Goal: Task Accomplishment & Management: Manage account settings

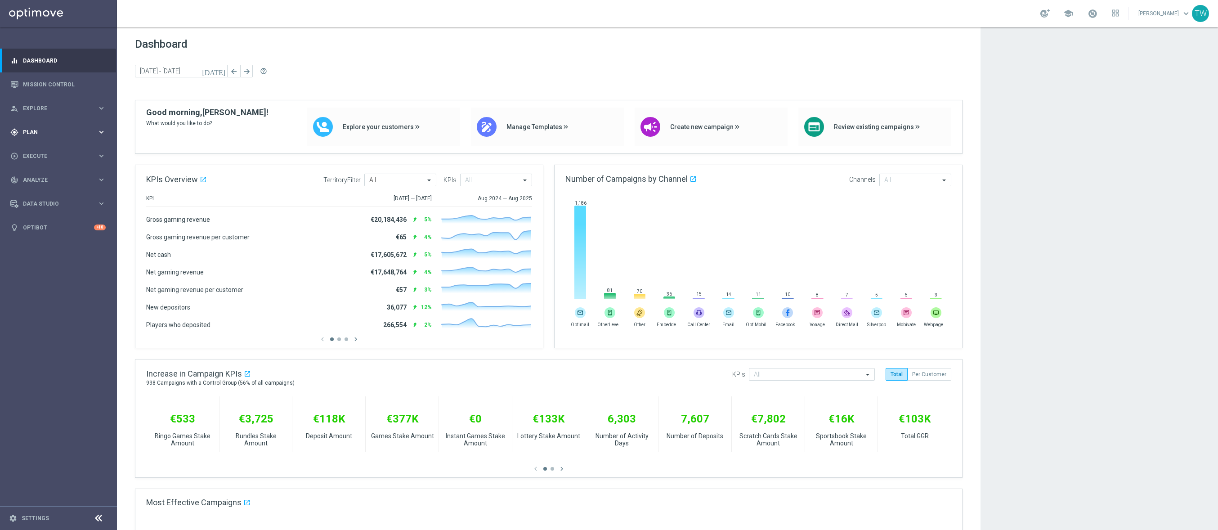
click at [98, 133] on icon "keyboard_arrow_right" at bounding box center [101, 132] width 9 height 9
drag, startPoint x: 71, startPoint y: 174, endPoint x: 66, endPoint y: 176, distance: 5.4
click at [71, 175] on span "Templates" at bounding box center [56, 177] width 64 height 5
click at [36, 193] on link "Optimail" at bounding box center [61, 190] width 66 height 7
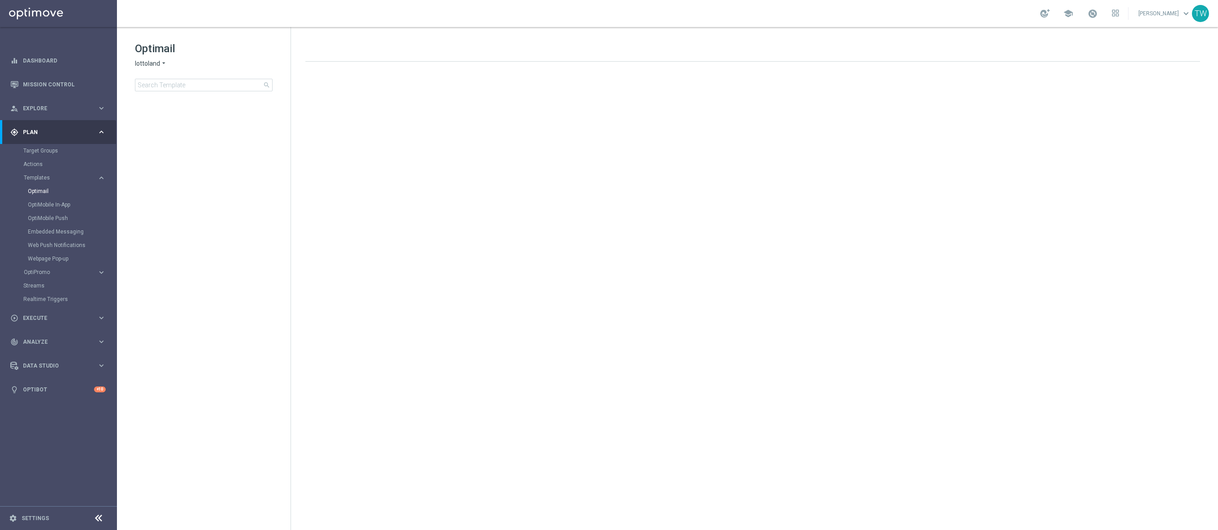
click at [148, 63] on span "lottoland" at bounding box center [147, 63] width 25 height 9
click at [0, 0] on span "KenoGO" at bounding box center [0, 0] width 0 height 0
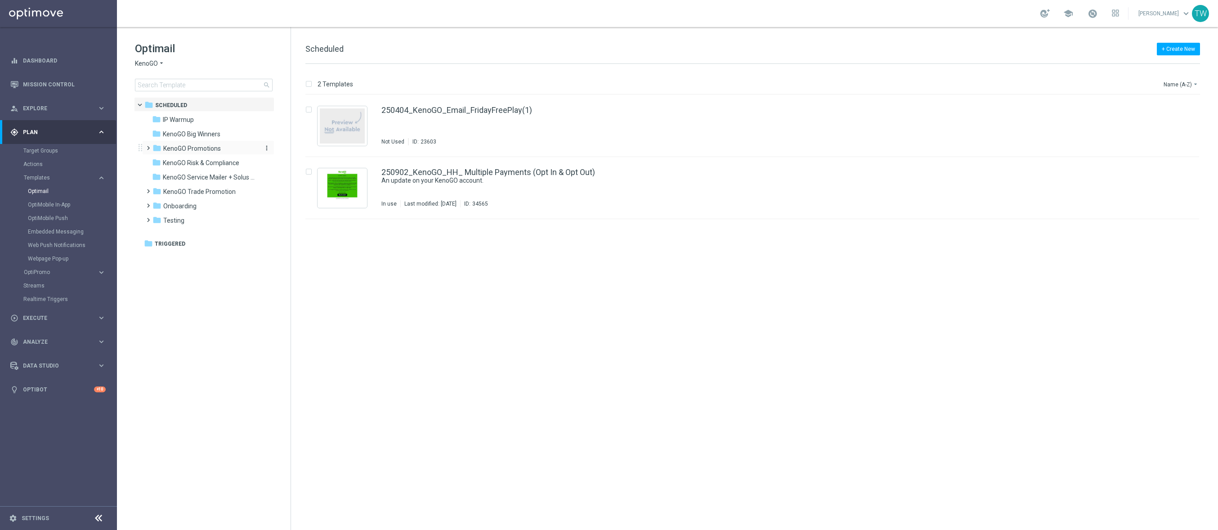
click at [182, 150] on span "KenoGO Promotions" at bounding box center [192, 148] width 58 height 8
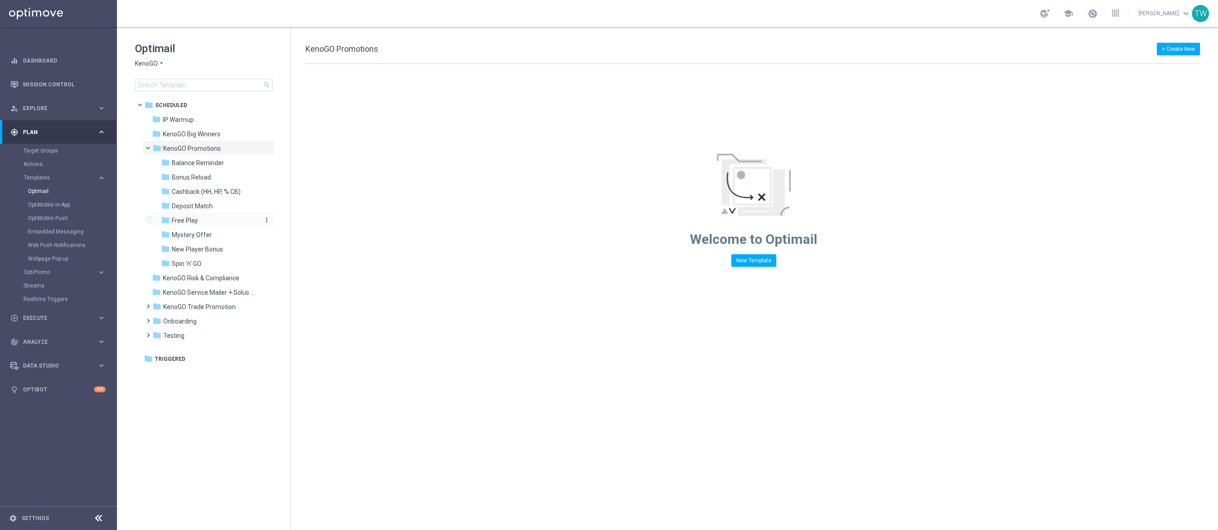
click at [222, 221] on div "folder Free Play" at bounding box center [209, 220] width 96 height 10
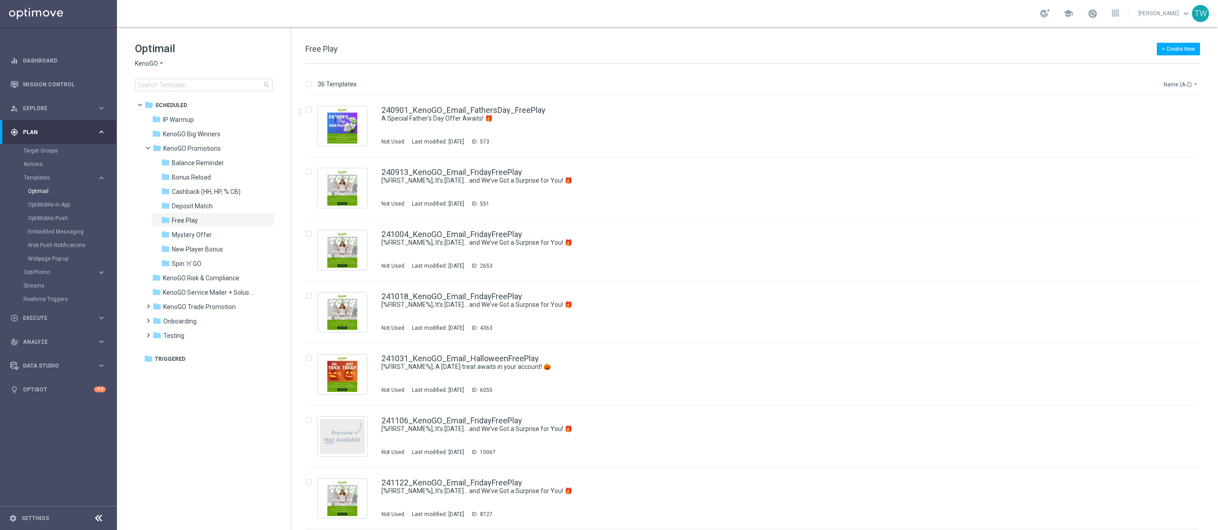
click at [1181, 84] on button "Name (A-Z) arrow_drop_down" at bounding box center [1180, 84] width 37 height 11
click at [1176, 121] on span "Date Modified (Newest)" at bounding box center [1165, 124] width 60 height 6
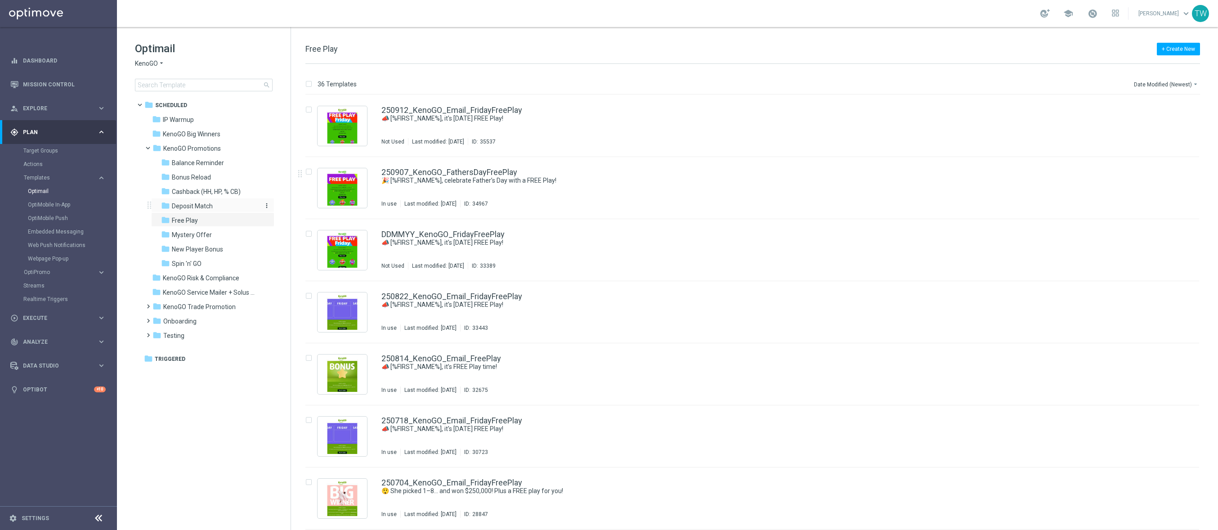
click at [215, 210] on div "folder Deposit Match" at bounding box center [209, 206] width 96 height 10
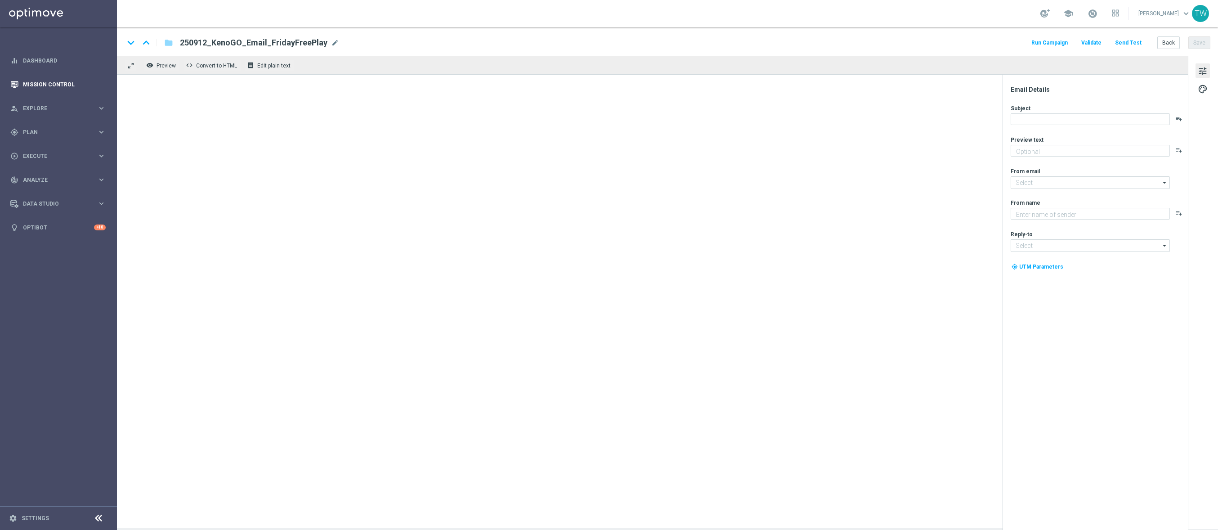
type textarea "A little Friday fun, on us!"
type input "[EMAIL_ADDRESS][DOMAIN_NAME]"
type textarea "KenoGO"
type input "[EMAIL_ADDRESS][DOMAIN_NAME]"
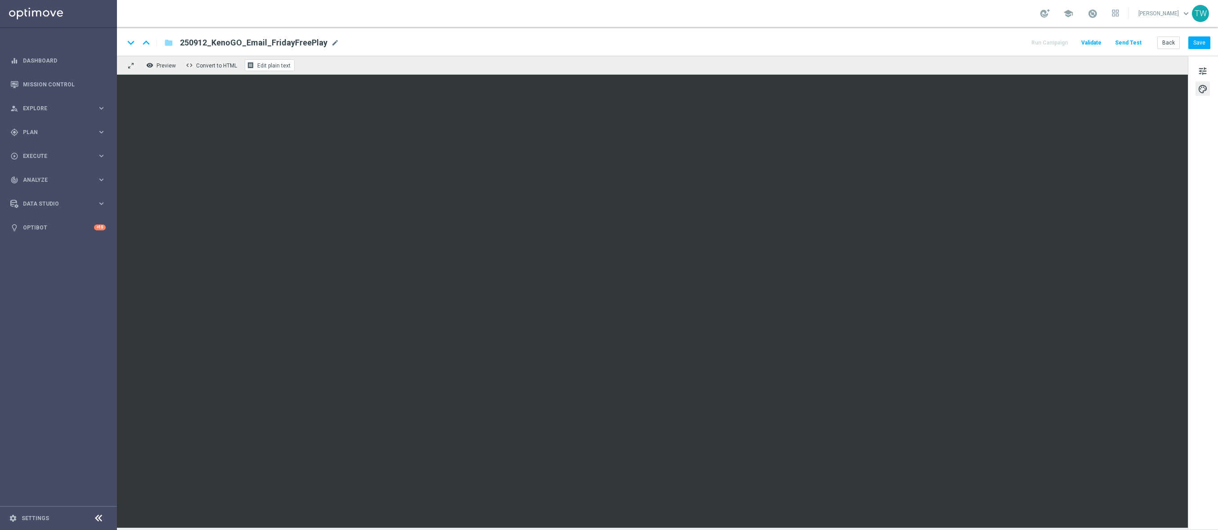
click at [268, 68] on span "Edit plain text" at bounding box center [273, 65] width 33 height 6
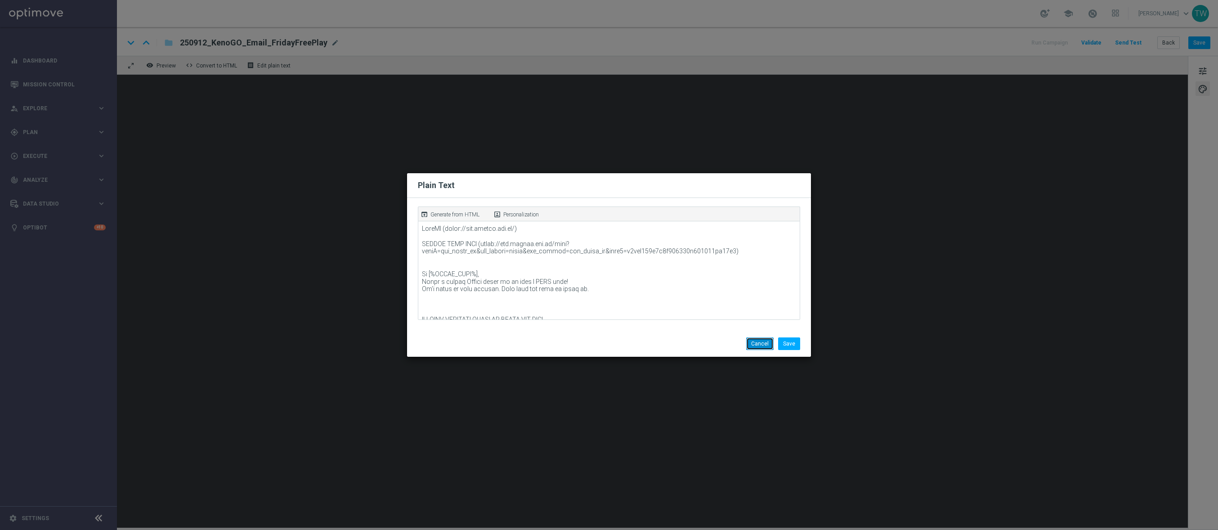
click at [764, 344] on button "Cancel" at bounding box center [759, 343] width 27 height 13
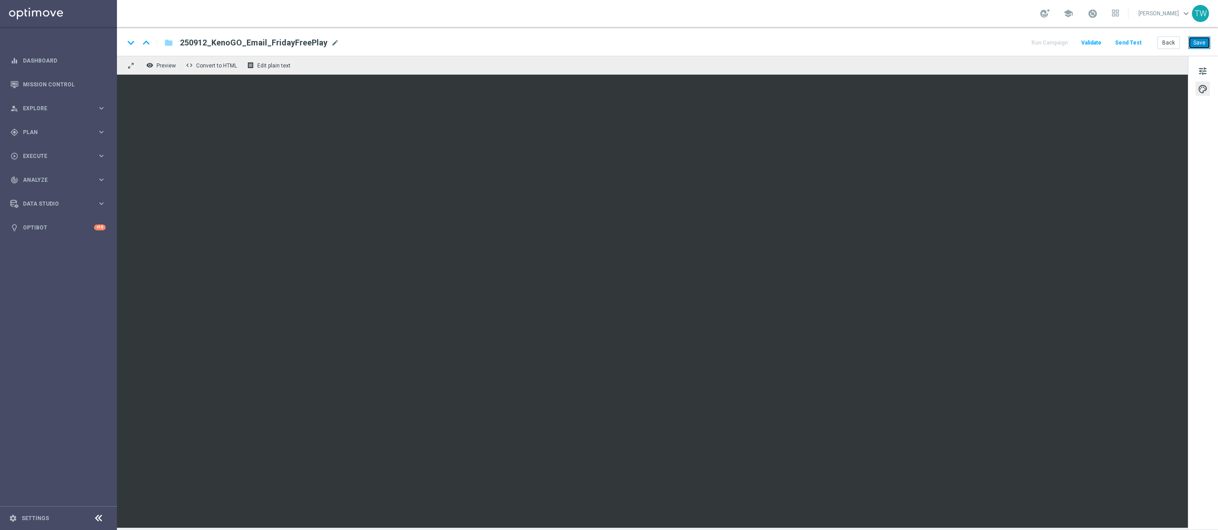
drag, startPoint x: 1200, startPoint y: 46, endPoint x: 1092, endPoint y: 80, distance: 113.1
click at [1199, 46] on button "Save" at bounding box center [1199, 42] width 22 height 13
click at [1203, 69] on span "tune" at bounding box center [1202, 71] width 10 height 12
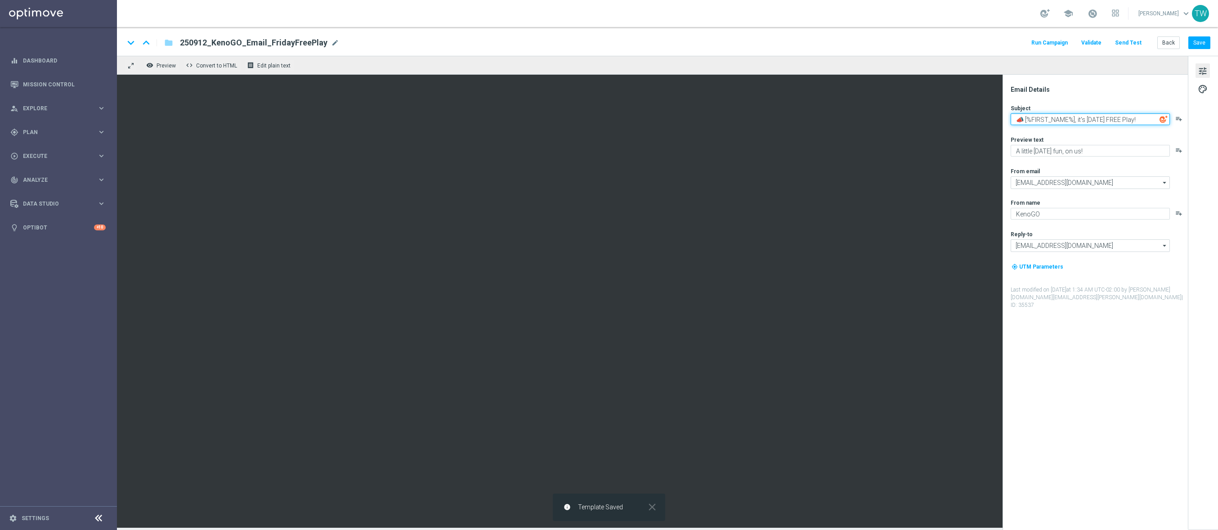
drag, startPoint x: 1136, startPoint y: 119, endPoint x: 1018, endPoint y: 115, distance: 117.4
click at [1018, 115] on textarea "📣 [%FIRST_NAME%], it's Friday FREE Play!" at bounding box center [1089, 119] width 159 height 12
drag, startPoint x: 1085, startPoint y: 122, endPoint x: 1080, endPoint y: 121, distance: 5.3
click at [1085, 122] on textarea "📣 [%FIRST_NAME%], it's Friday FREE Play!" at bounding box center [1089, 119] width 159 height 12
drag, startPoint x: 1077, startPoint y: 119, endPoint x: 1145, endPoint y: 121, distance: 67.9
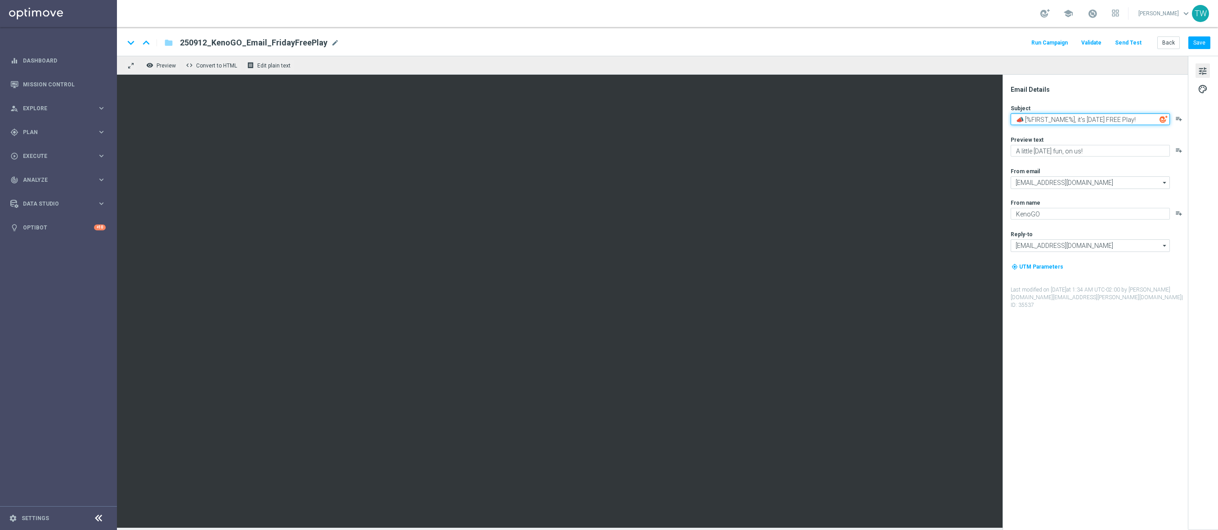
click at [1145, 121] on textarea "📣 [%FIRST_NAME%], it's Friday FREE Play!" at bounding box center [1089, 119] width 159 height 12
type textarea "📣 [%FIRST_NAME%], your FREE play awaits!more ph"
click at [1123, 146] on textarea "A little Friday fun, on us!" at bounding box center [1089, 151] width 159 height 12
paste textarea "Enjoy a game on us"
type textarea "Enjoy a game on us"
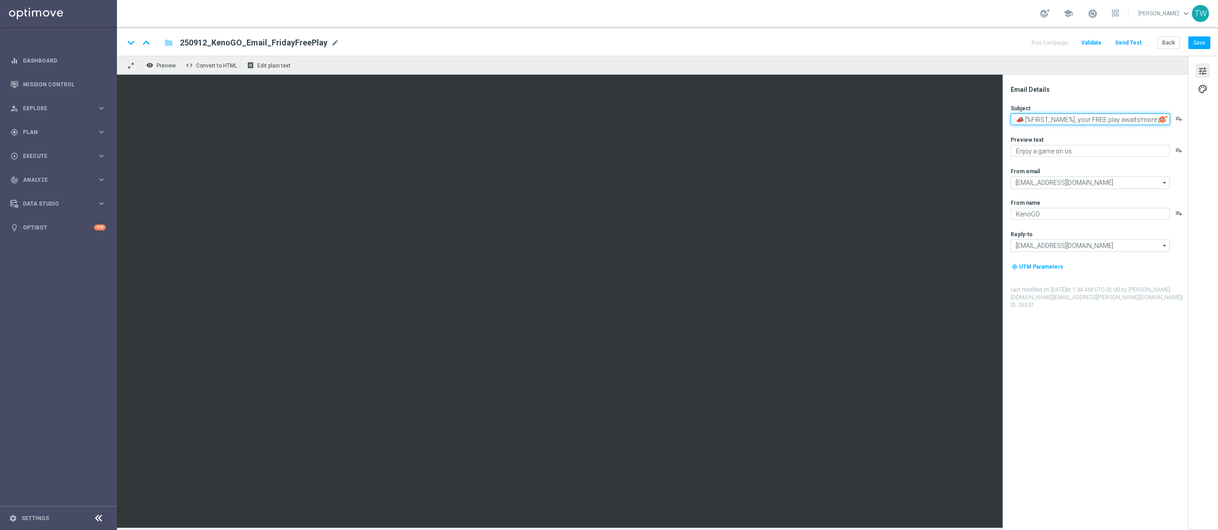
click at [1140, 118] on textarea "📣 [%FIRST_NAME%], your FREE play awaits!more ph" at bounding box center [1089, 119] width 159 height 12
type textarea "📣 [%FIRST_NAME%], your FREE play awaits!"
click at [1101, 150] on textarea "Enjoy a game on us" at bounding box center [1089, 151] width 159 height 12
type textarea "Enjoy a game on us!"
click at [1196, 43] on button "Save" at bounding box center [1199, 42] width 22 height 13
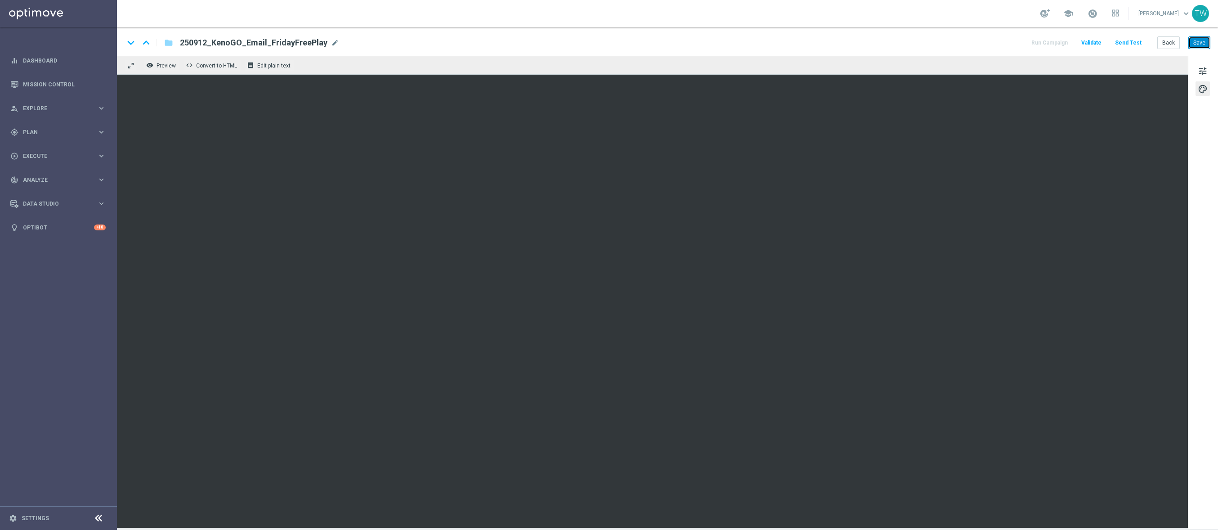
click at [1203, 44] on button "Save" at bounding box center [1199, 42] width 22 height 13
click at [1201, 45] on button "Save" at bounding box center [1199, 42] width 22 height 13
click at [1200, 47] on button "Save" at bounding box center [1199, 42] width 22 height 13
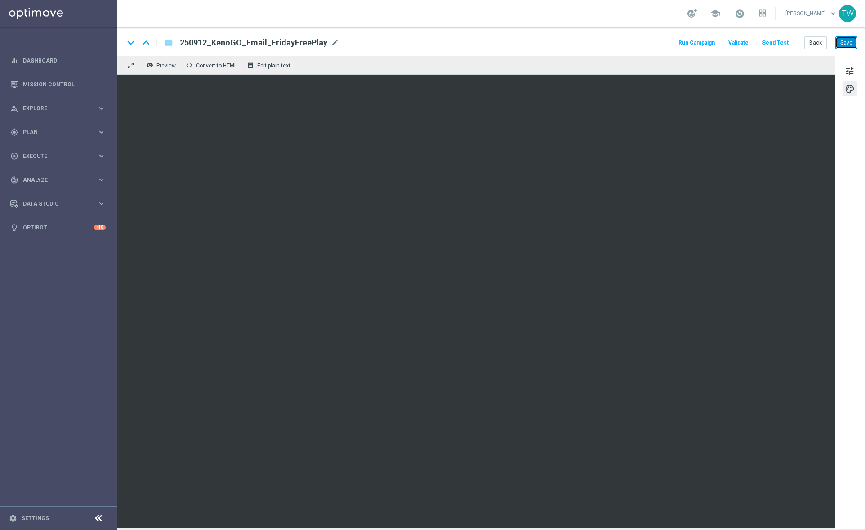
click at [850, 44] on button "Save" at bounding box center [846, 42] width 22 height 13
click at [842, 45] on button "Save" at bounding box center [846, 42] width 22 height 13
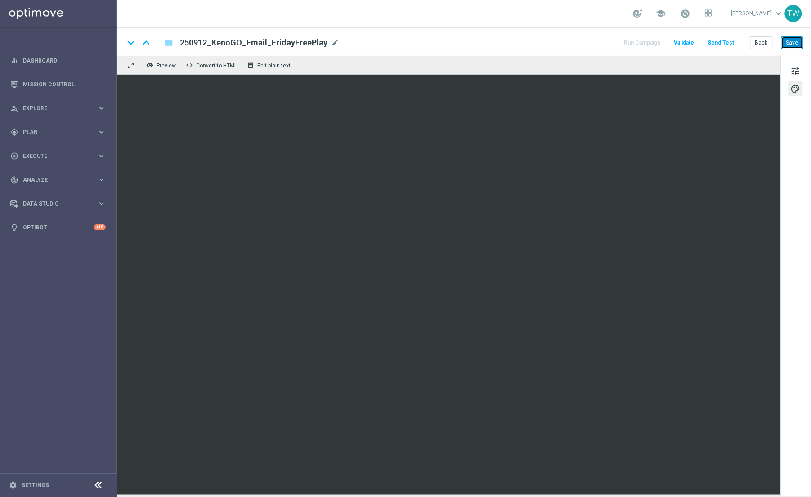
click at [796, 44] on button "Save" at bounding box center [792, 42] width 22 height 13
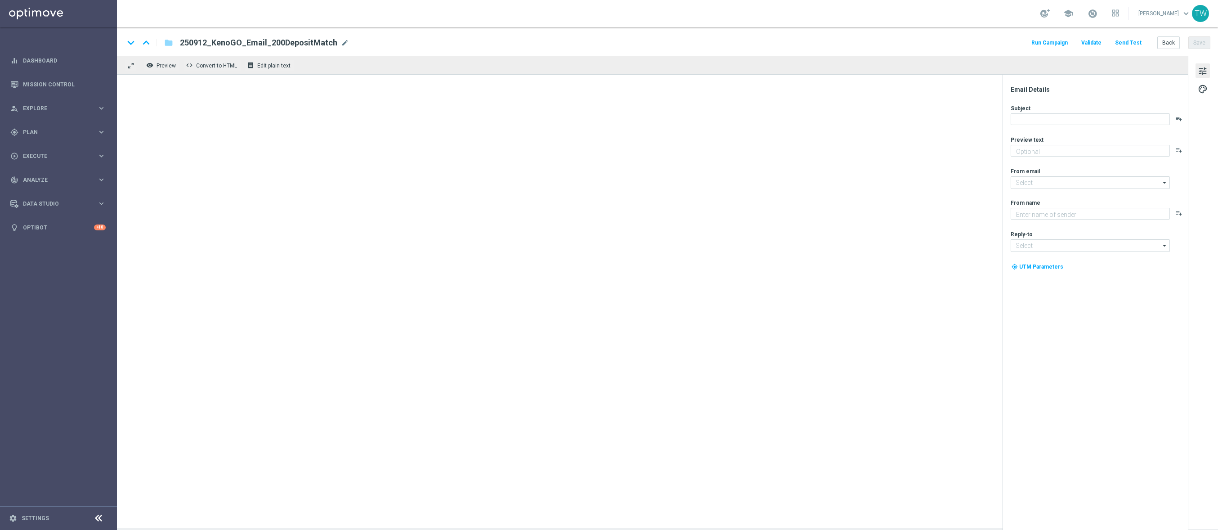
type textarea "Unlock your 100% match [DATE]!"
type input "[EMAIL_ADDRESS][DOMAIN_NAME]"
type textarea "KenoGO"
type input "[EMAIL_ADDRESS][DOMAIN_NAME]"
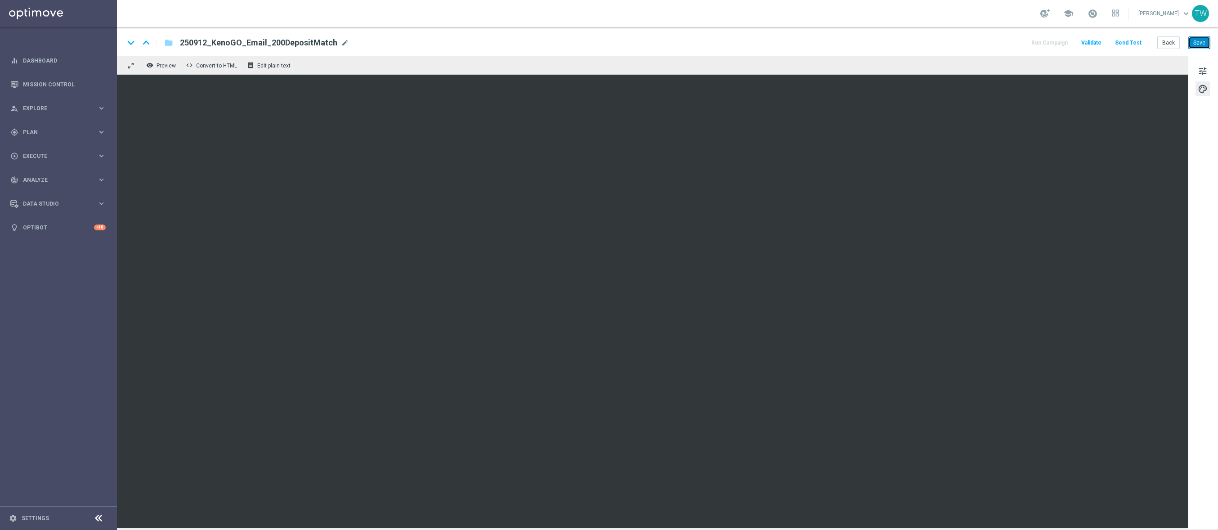
click at [1197, 43] on button "Save" at bounding box center [1199, 42] width 22 height 13
click at [1188, 40] on button "Save" at bounding box center [1199, 42] width 22 height 13
click at [1201, 40] on button "Save" at bounding box center [1199, 42] width 22 height 13
click at [1190, 42] on button "Save" at bounding box center [1199, 42] width 22 height 13
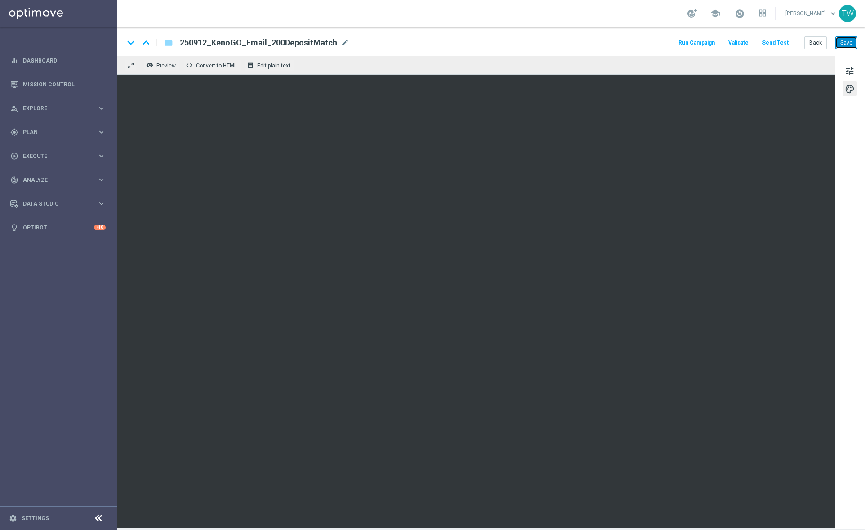
click at [848, 47] on button "Save" at bounding box center [846, 42] width 22 height 13
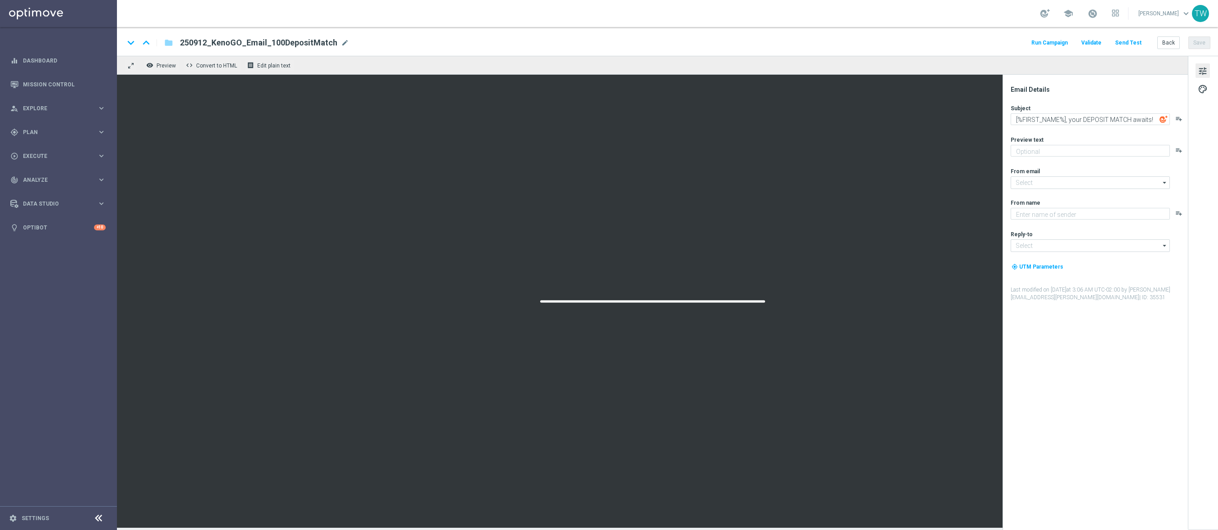
type textarea "Unlock your 100% match [DATE]!"
type input "[EMAIL_ADDRESS][DOMAIN_NAME]"
type textarea "KenoGO"
type input "[EMAIL_ADDRESS][DOMAIN_NAME]"
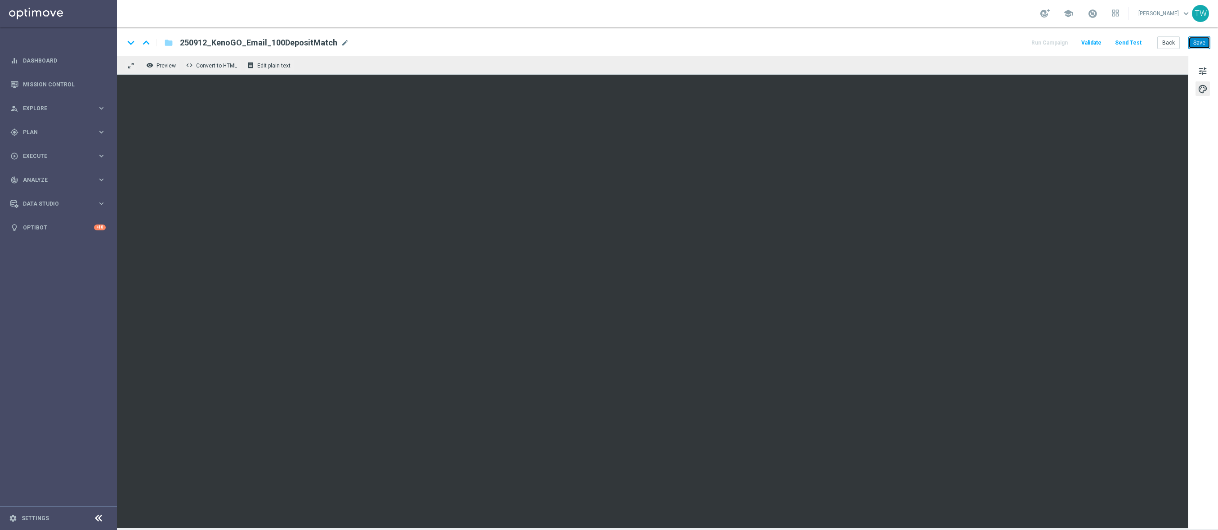
click at [1189, 40] on button "Save" at bounding box center [1199, 42] width 22 height 13
click at [1200, 45] on button "Save" at bounding box center [1199, 42] width 22 height 13
click at [1201, 40] on button "Save" at bounding box center [1199, 42] width 22 height 13
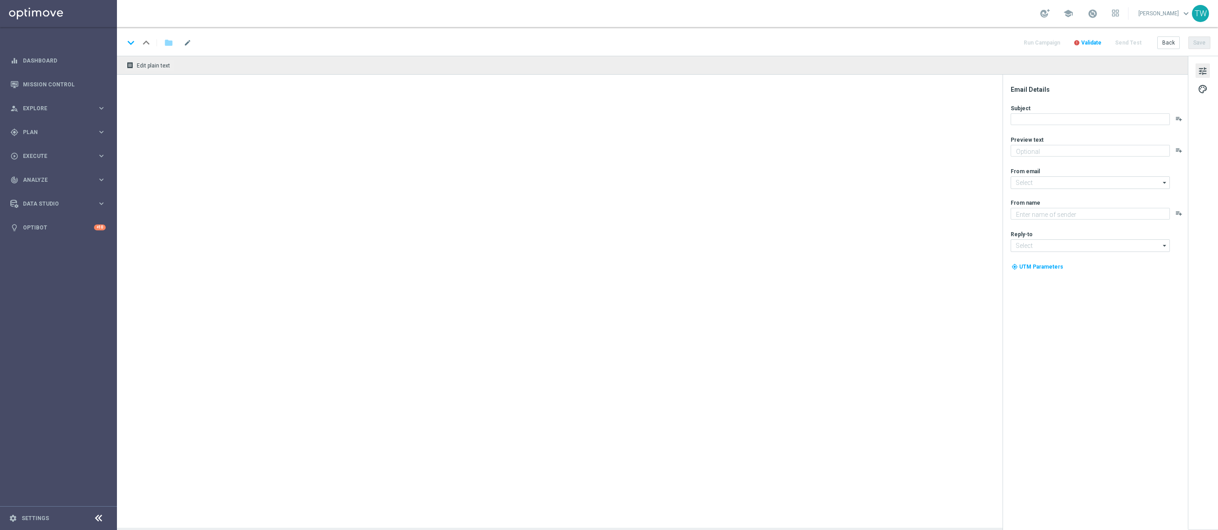
type textarea "Unlock your 100% match [DATE]!"
type input "[EMAIL_ADDRESS][DOMAIN_NAME]"
type textarea "KenoGO"
type input "[EMAIL_ADDRESS][DOMAIN_NAME]"
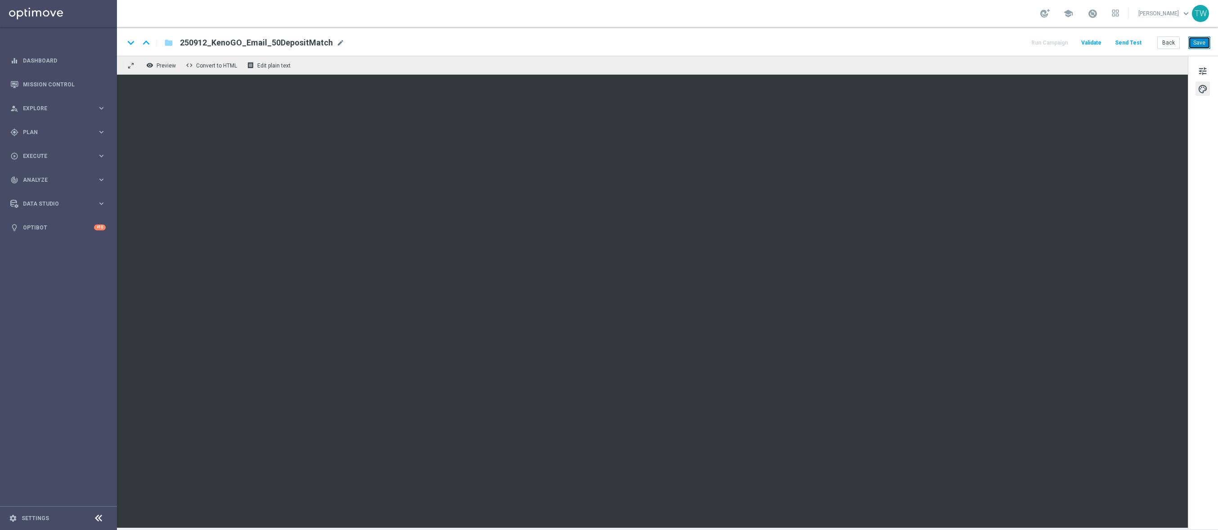
click at [1203, 44] on button "Save" at bounding box center [1199, 42] width 22 height 13
click at [1197, 42] on button "Save" at bounding box center [1199, 42] width 22 height 13
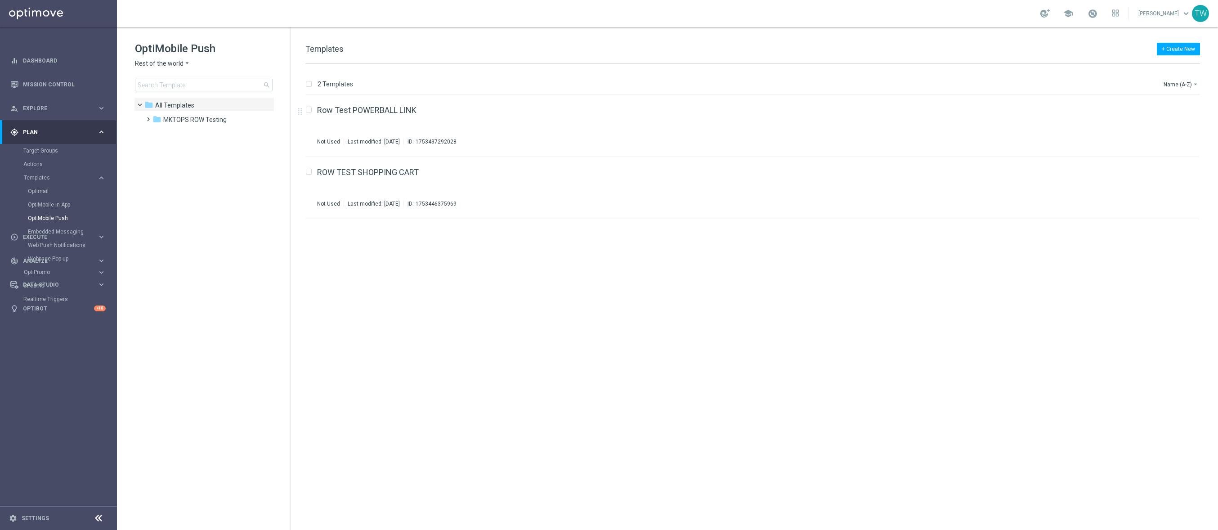
click at [179, 64] on span "Rest of the world" at bounding box center [159, 63] width 49 height 9
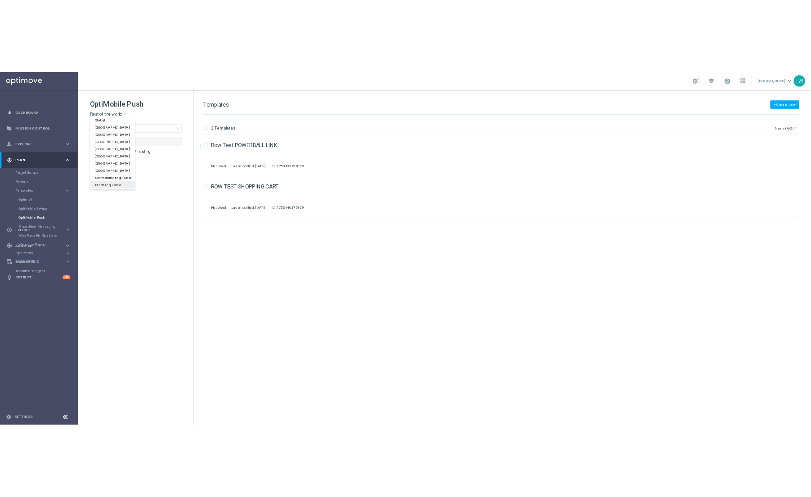
scroll to position [281, 0]
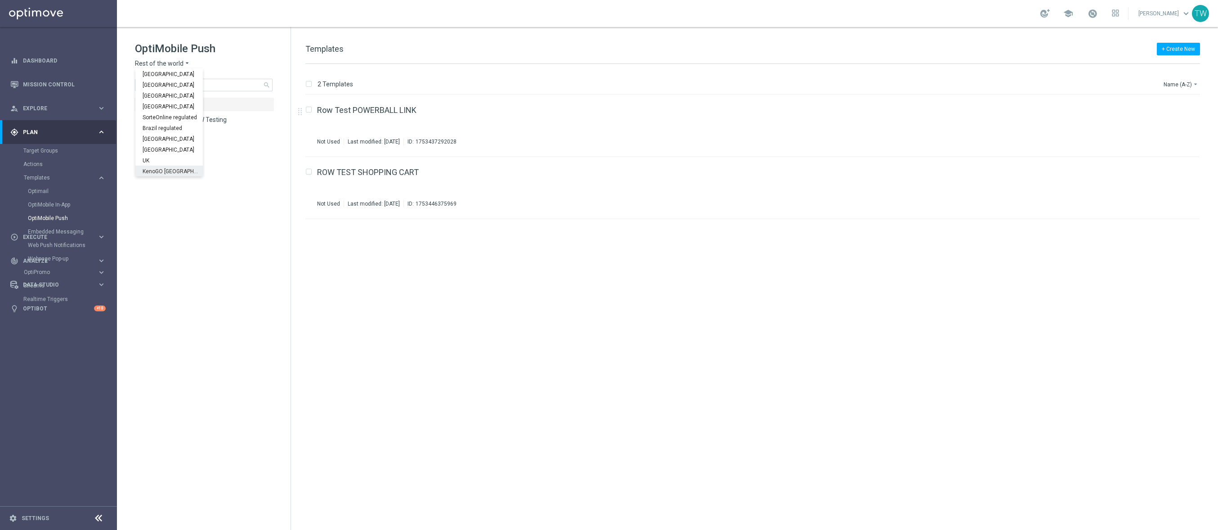
click at [0, 0] on span "KenoGO Australia" at bounding box center [0, 0] width 0 height 0
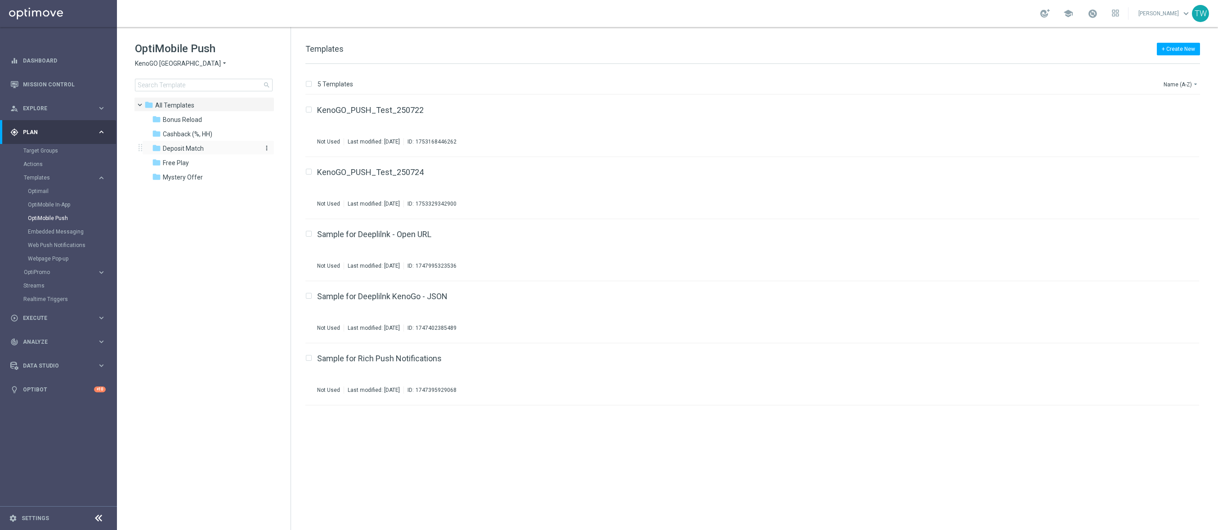
click at [208, 146] on div "folder Deposit Match" at bounding box center [203, 148] width 103 height 10
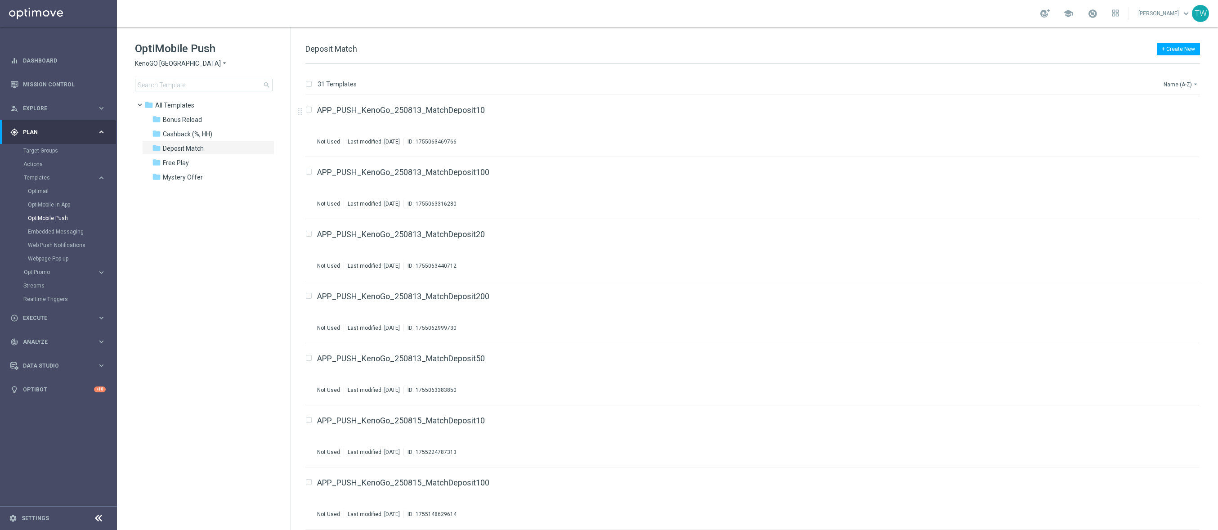
drag, startPoint x: 1178, startPoint y: 80, endPoint x: 1178, endPoint y: 87, distance: 7.2
click at [1178, 80] on button "Name (A-Z) arrow_drop_down" at bounding box center [1180, 84] width 37 height 11
click at [1177, 131] on div "Date Modified (Oldest)" at bounding box center [1164, 137] width 72 height 13
click at [1178, 81] on button "Date Modified (Oldest) arrow_drop_down" at bounding box center [1167, 84] width 65 height 11
click at [1177, 128] on div "Date Modified (Newest)" at bounding box center [1164, 124] width 72 height 13
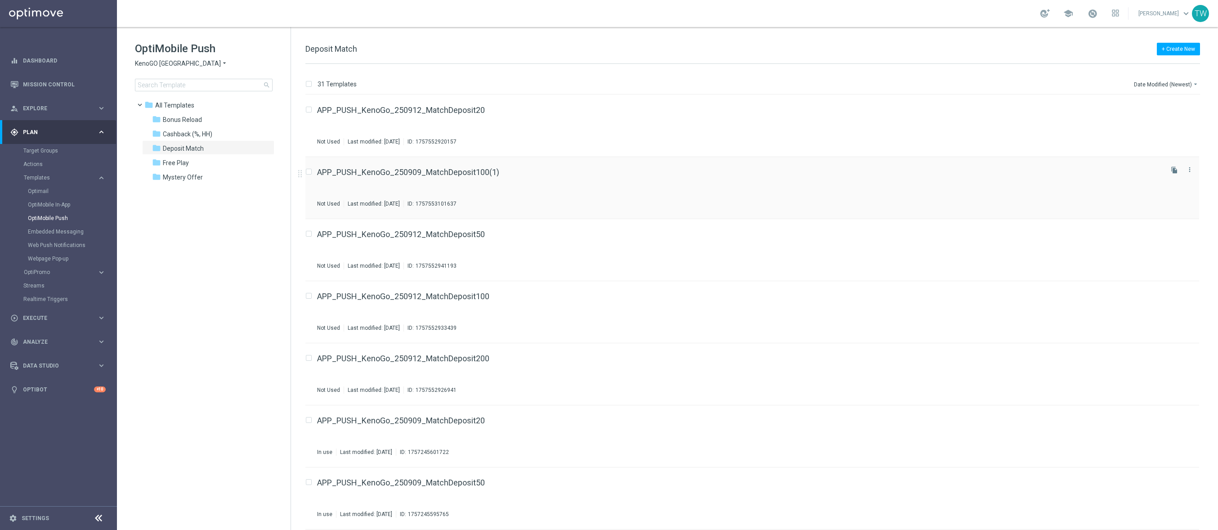
click at [307, 171] on input "Press SPACE to select this row." at bounding box center [308, 173] width 6 height 6
click at [1192, 172] on div "more_vert" at bounding box center [1189, 170] width 12 height 12
click at [1192, 82] on p "Delete" at bounding box center [1190, 83] width 17 height 7
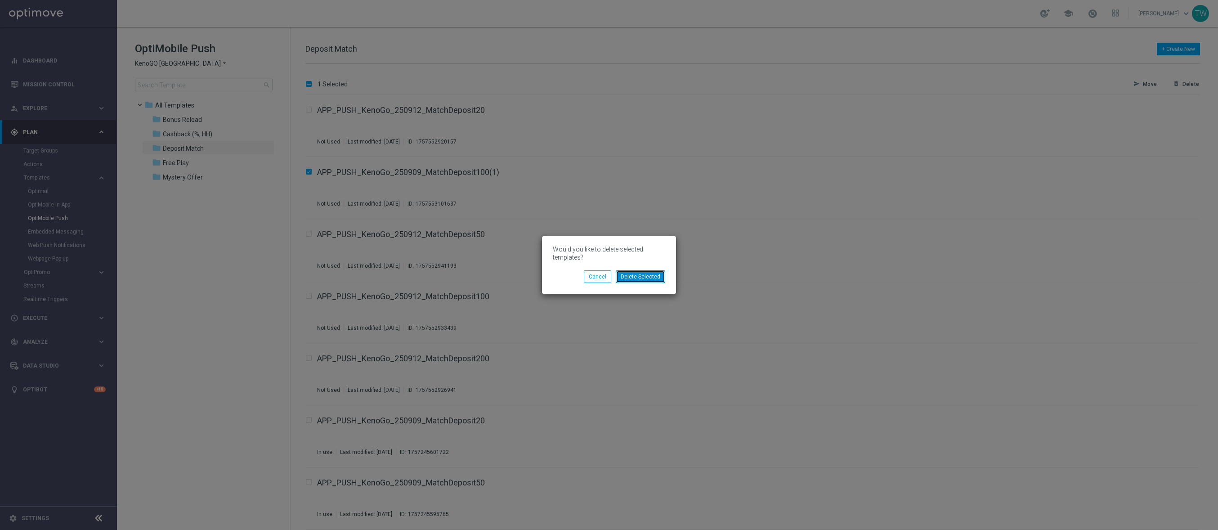
click at [649, 275] on button "Delete Selected" at bounding box center [640, 276] width 49 height 13
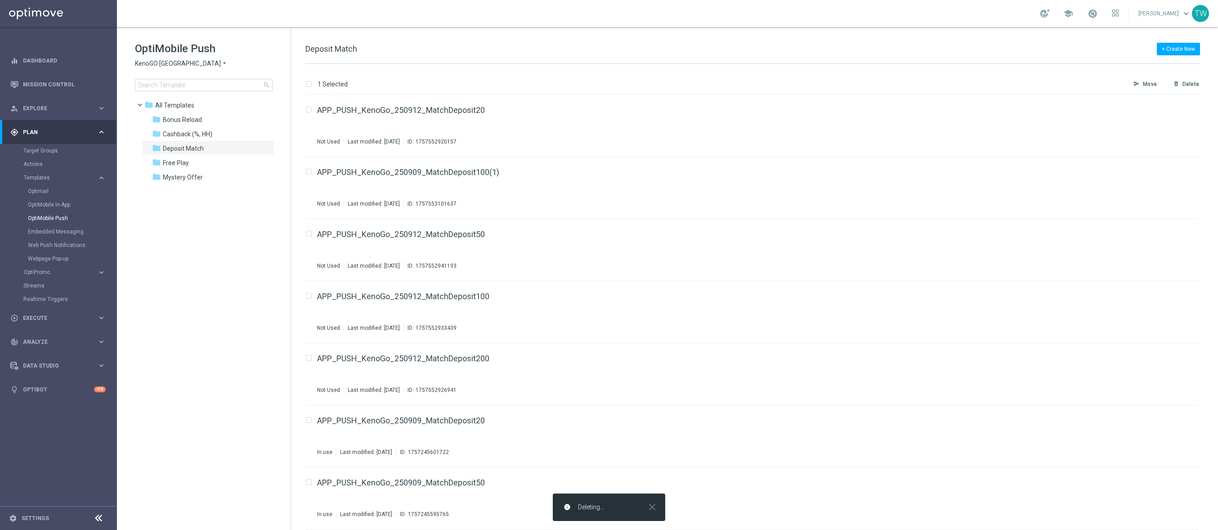
checkbox input "false"
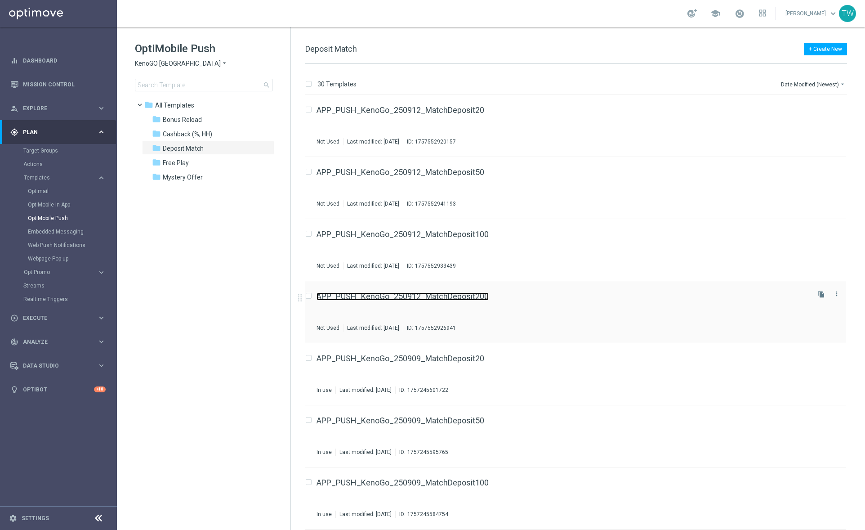
click at [429, 297] on link "APP_PUSH_KenoGo_250912_MatchDeposit200" at bounding box center [403, 296] width 172 height 8
click at [176, 165] on span "Free Play" at bounding box center [176, 163] width 26 height 8
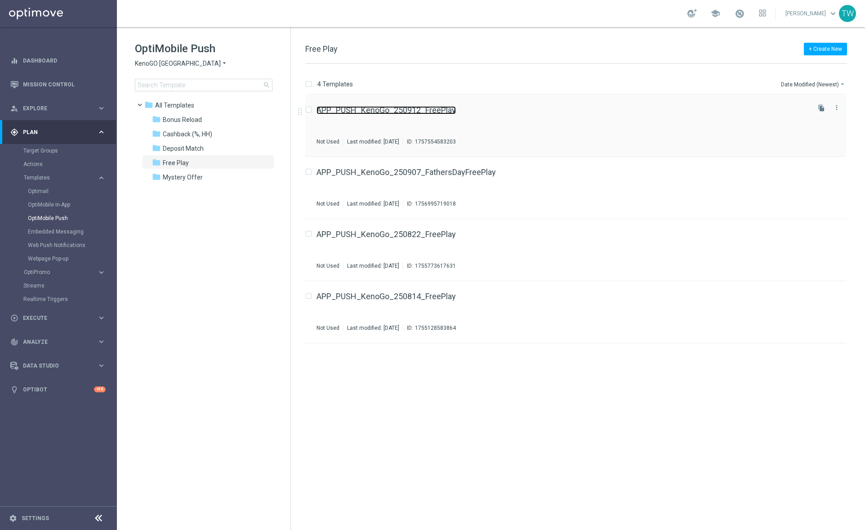
click at [443, 112] on link "APP_PUSH_KenoGo_250912_FreePlay" at bounding box center [386, 110] width 139 height 8
